Goal: Navigation & Orientation: Understand site structure

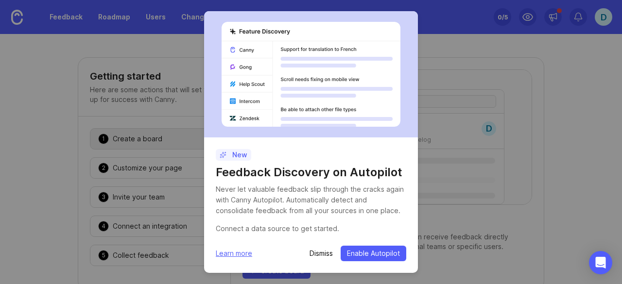
click at [324, 254] on p "Dismiss" at bounding box center [320, 254] width 23 height 10
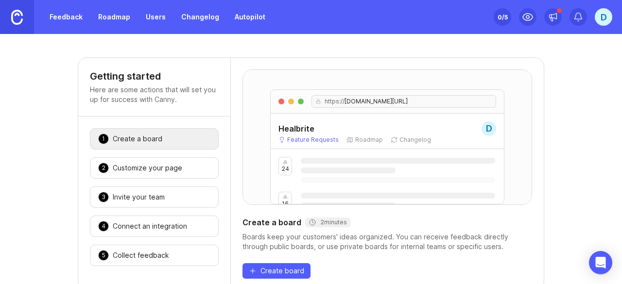
click at [598, 19] on div "D" at bounding box center [603, 16] width 17 height 17
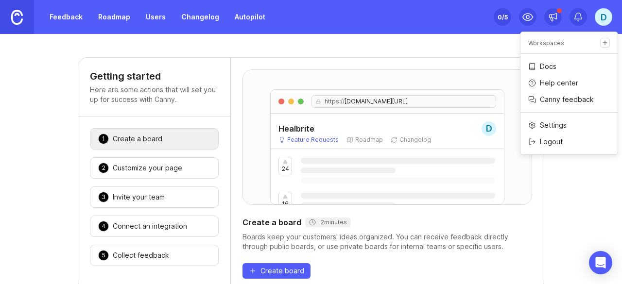
click at [231, 187] on div "https:// healbriteapp.canny.io/feature-requests Healbrite D Feature Requests Ro…" at bounding box center [387, 174] width 313 height 233
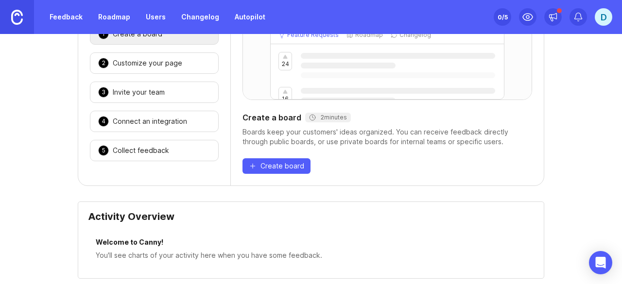
scroll to position [157, 0]
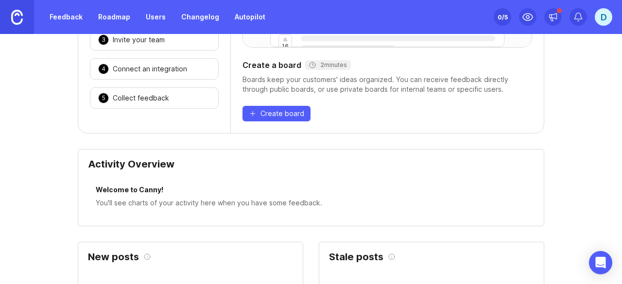
click at [151, 58] on div "4 Connect an integration 🎉" at bounding box center [154, 68] width 129 height 21
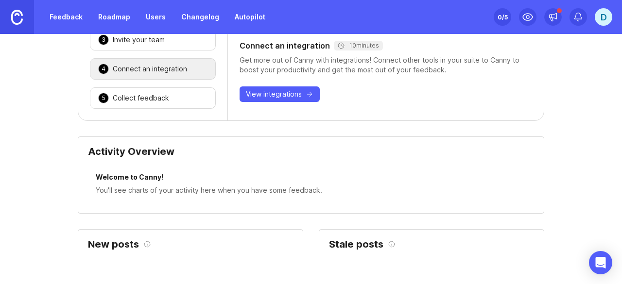
scroll to position [38, 0]
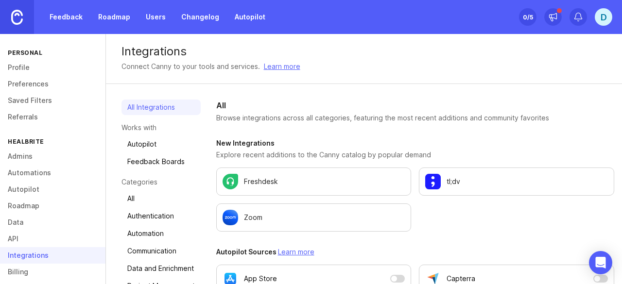
scroll to position [42, 0]
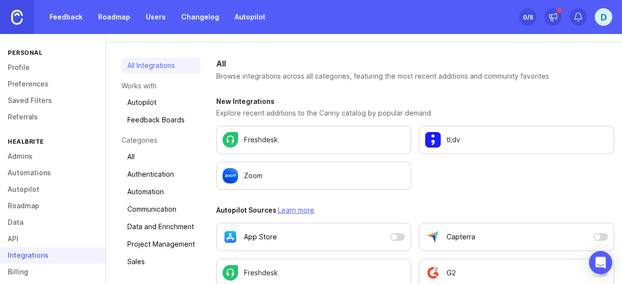
drag, startPoint x: 376, startPoint y: 234, endPoint x: 328, endPoint y: 53, distance: 187.1
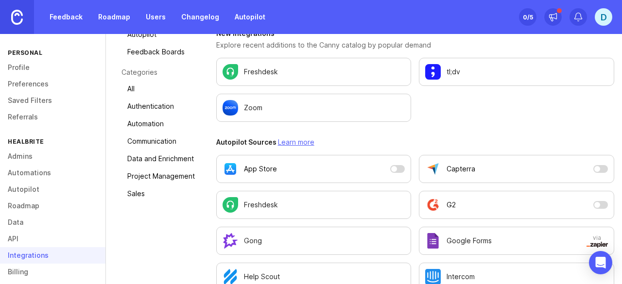
scroll to position [103, 0]
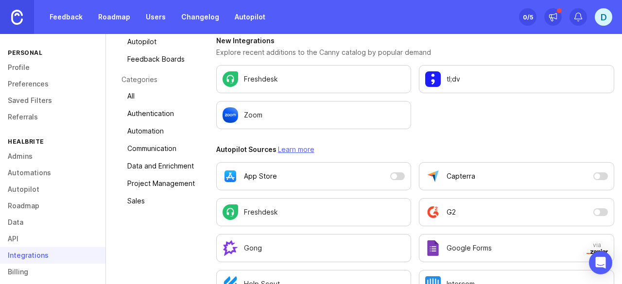
click at [132, 151] on link "Communication" at bounding box center [160, 149] width 79 height 16
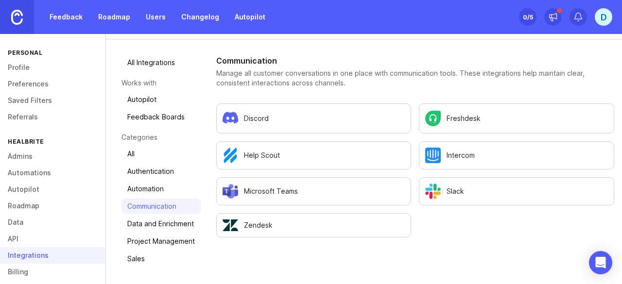
scroll to position [44, 0]
click at [142, 99] on link "Autopilot" at bounding box center [160, 100] width 79 height 16
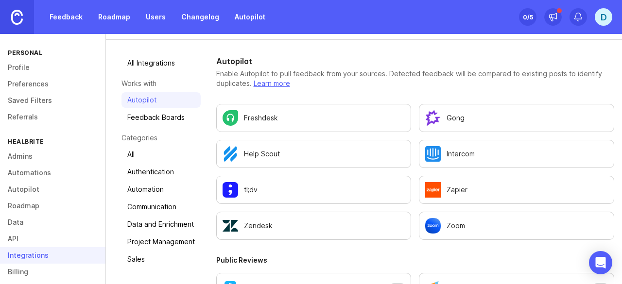
click at [142, 111] on link "Feedback Boards" at bounding box center [160, 118] width 79 height 16
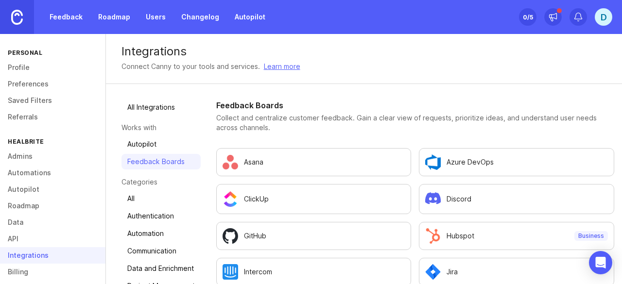
scroll to position [0, 0]
click at [270, 65] on link "Learn more" at bounding box center [282, 66] width 36 height 11
click at [12, 239] on link "API" at bounding box center [52, 239] width 105 height 17
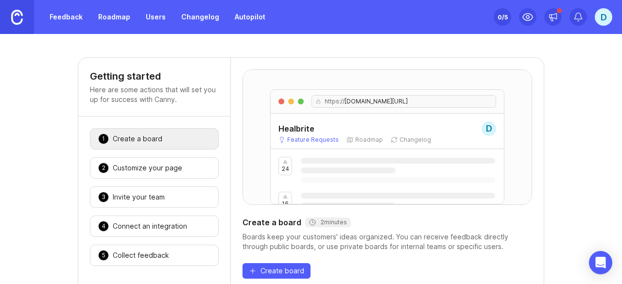
drag, startPoint x: 0, startPoint y: 0, endPoint x: 68, endPoint y: 17, distance: 70.1
click at [68, 17] on link "Feedback" at bounding box center [66, 16] width 45 height 17
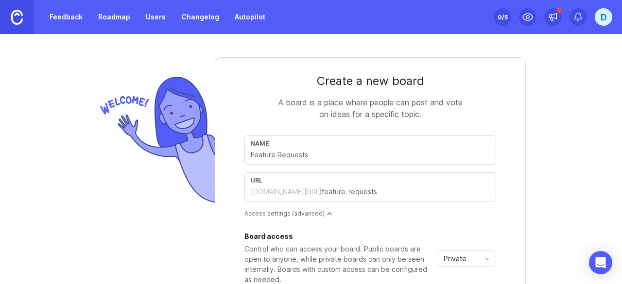
click at [105, 21] on link "Roadmap" at bounding box center [114, 16] width 44 height 17
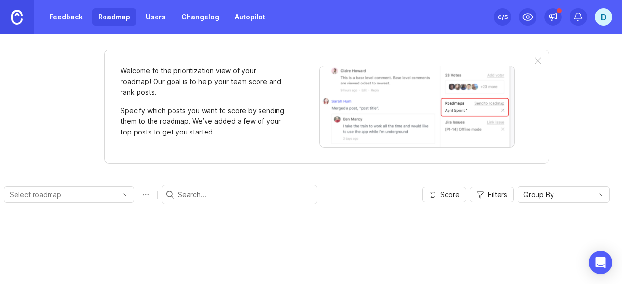
click at [155, 11] on link "Users" at bounding box center [156, 16] width 32 height 17
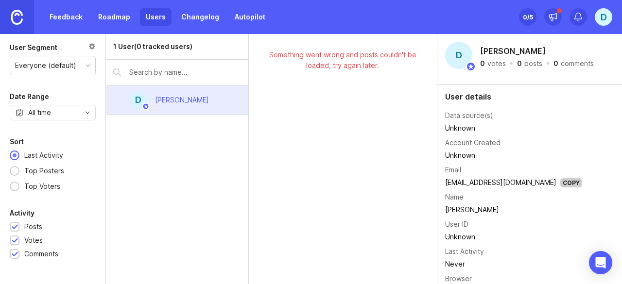
click at [179, 98] on div "[PERSON_NAME]" at bounding box center [182, 100] width 54 height 11
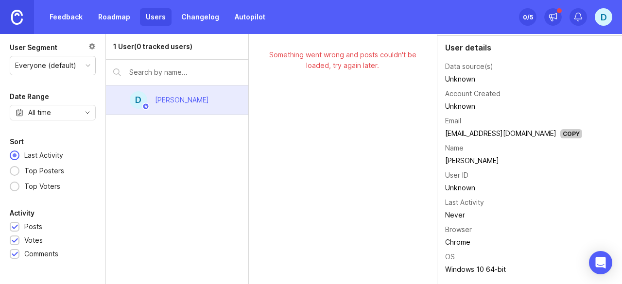
click at [204, 17] on link "Changelog" at bounding box center [200, 16] width 50 height 17
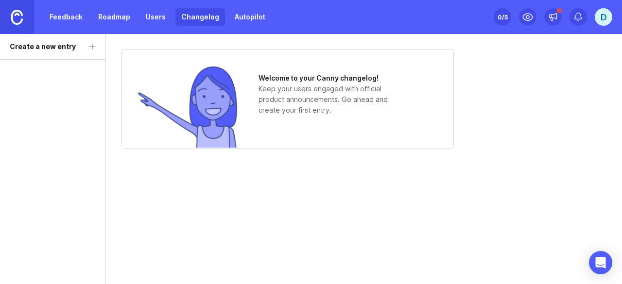
click at [143, 21] on link "Users" at bounding box center [156, 16] width 32 height 17
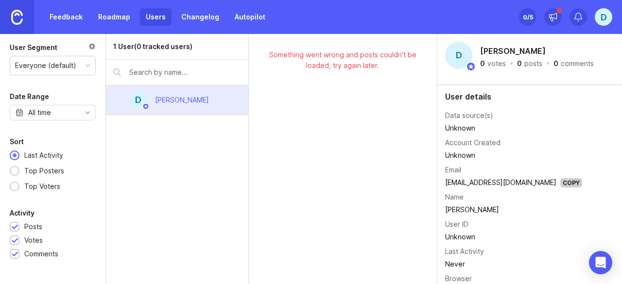
click at [249, 17] on link "Autopilot" at bounding box center [250, 16] width 42 height 17
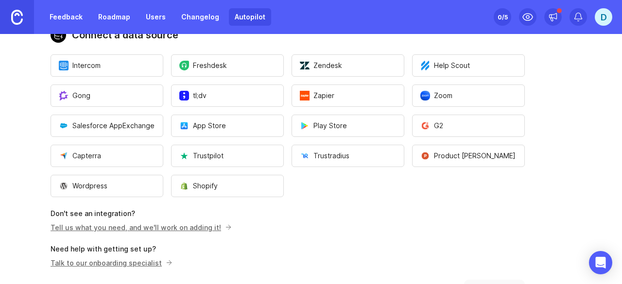
scroll to position [135, 0]
